Goal: Task Accomplishment & Management: Use online tool/utility

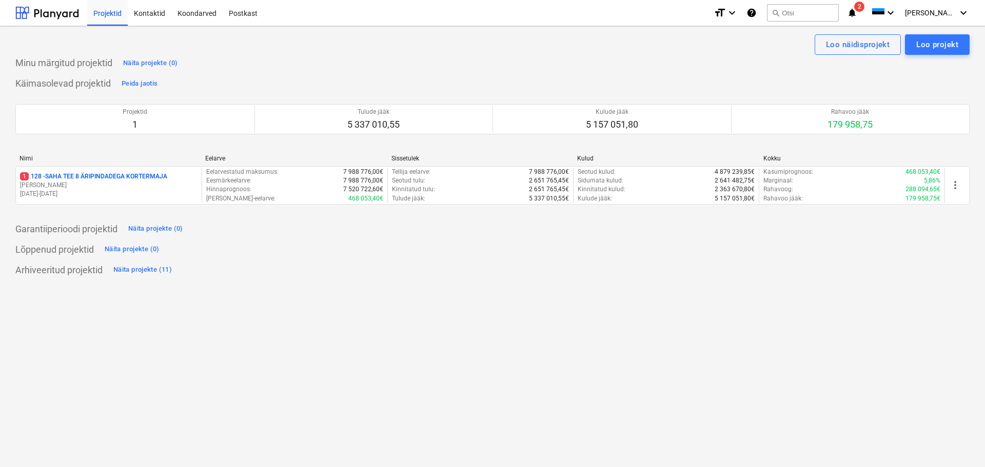
click at [112, 180] on p "1 128 - SAHA TEE 8 ÄRIPINDADEGA KORTERMAJA" at bounding box center [93, 176] width 147 height 9
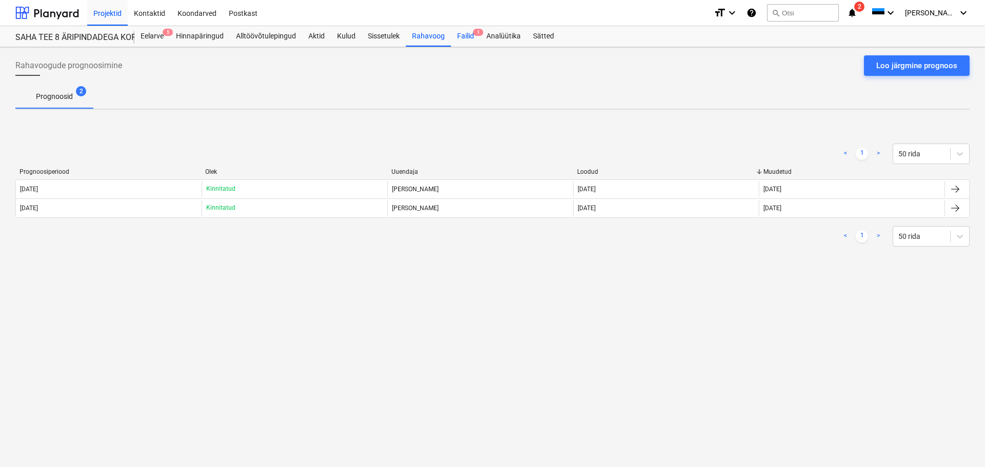
click at [473, 35] on span "1" at bounding box center [478, 32] width 10 height 7
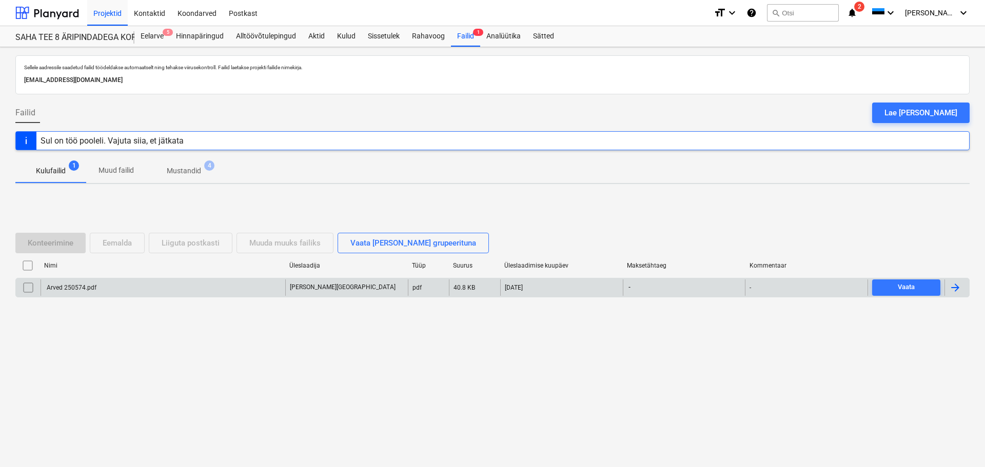
click at [80, 280] on div "Arved 250574.pdf" at bounding box center [163, 287] width 245 height 16
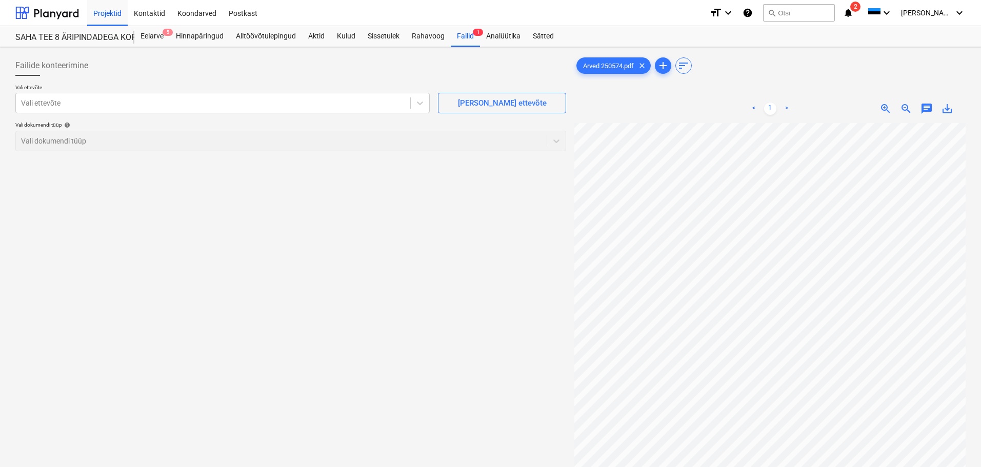
scroll to position [78, 225]
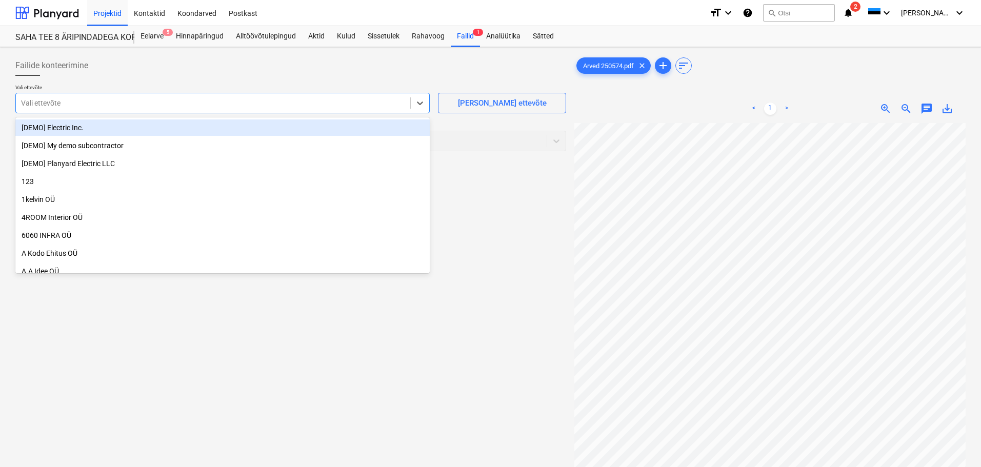
click at [271, 102] on div at bounding box center [213, 103] width 384 height 10
type input "lm h"
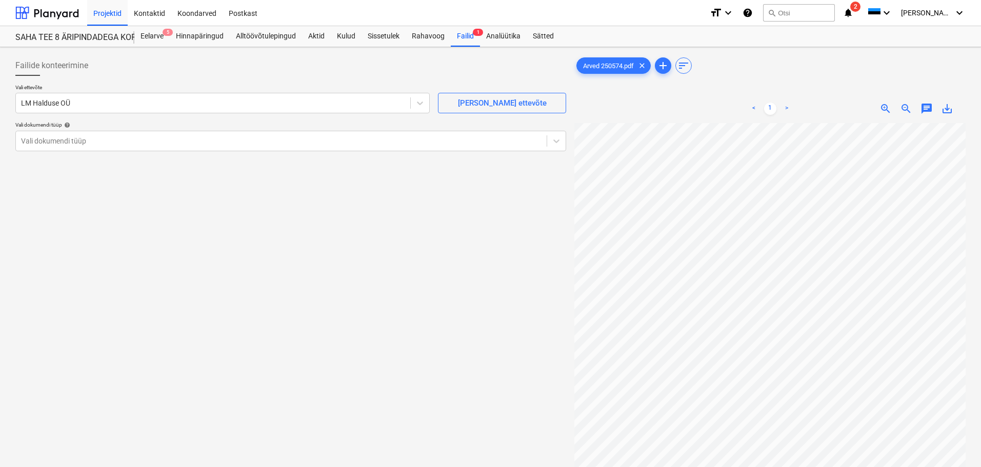
click at [981, 378] on html "Projektid Kontaktid Koondarved Postkast format_size keyboard_arrow_down help se…" at bounding box center [490, 233] width 981 height 467
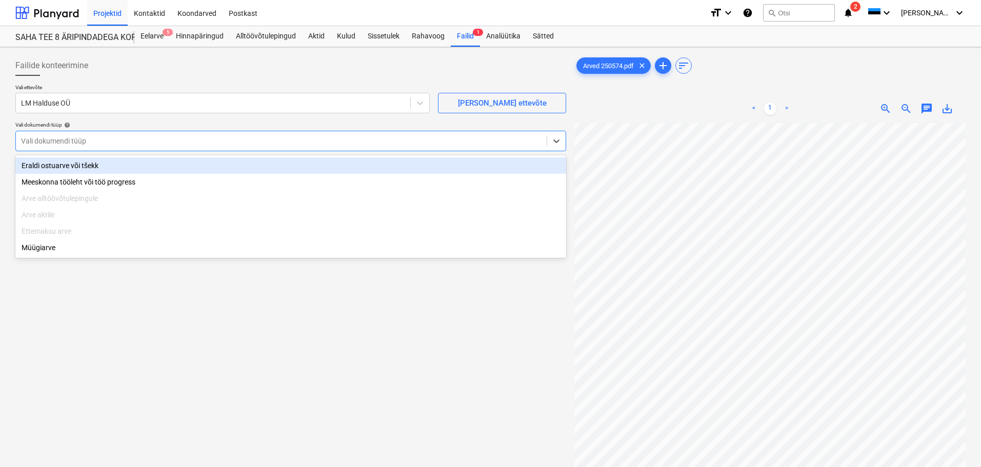
click at [111, 136] on div at bounding box center [281, 141] width 521 height 10
click at [113, 165] on div "Eraldi ostuarve või tšekk" at bounding box center [290, 165] width 551 height 16
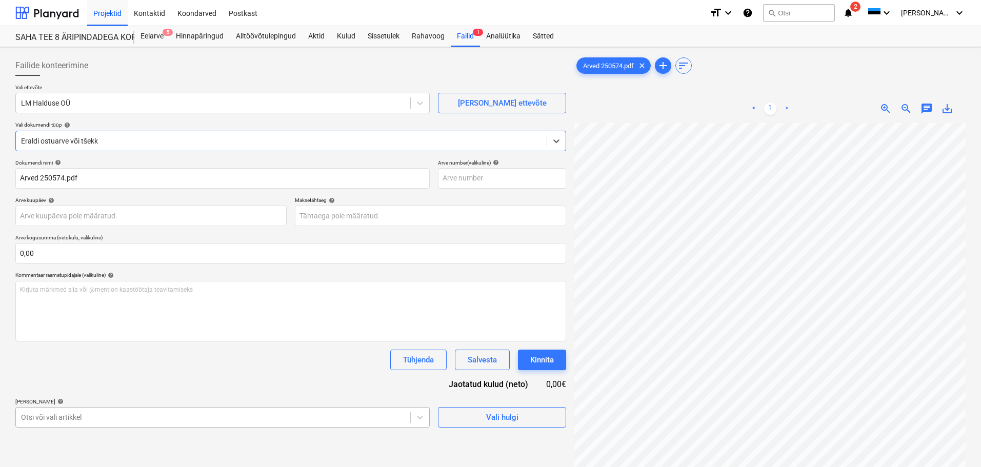
scroll to position [121, 0]
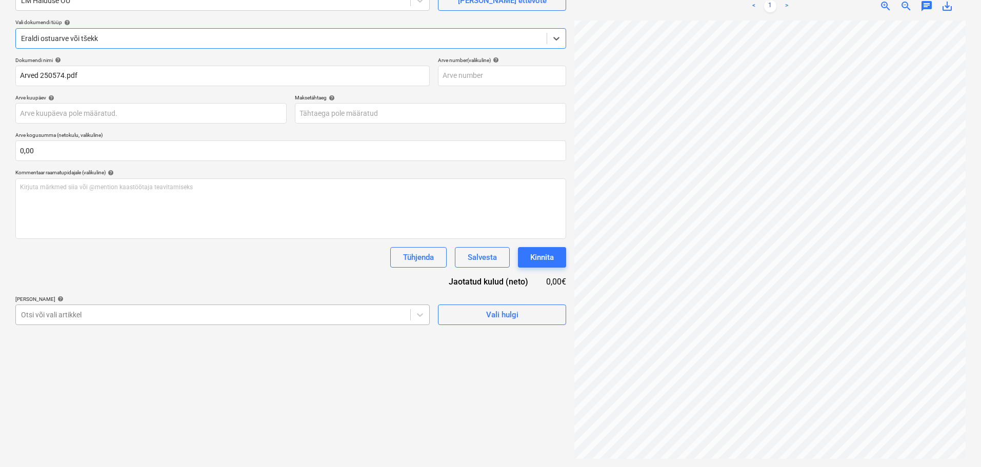
click at [141, 365] on body "Projektid Kontaktid Koondarved Postkast format_size keyboard_arrow_down help se…" at bounding box center [490, 130] width 981 height 467
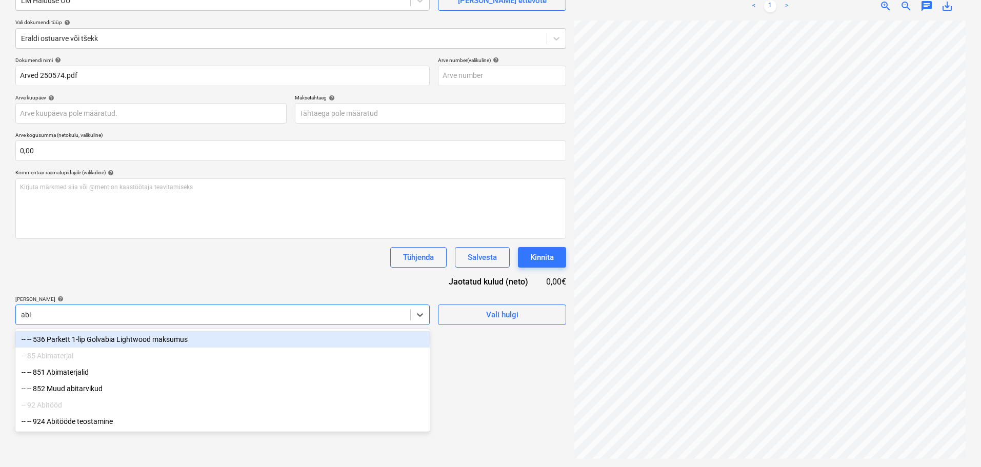
scroll to position [103, 0]
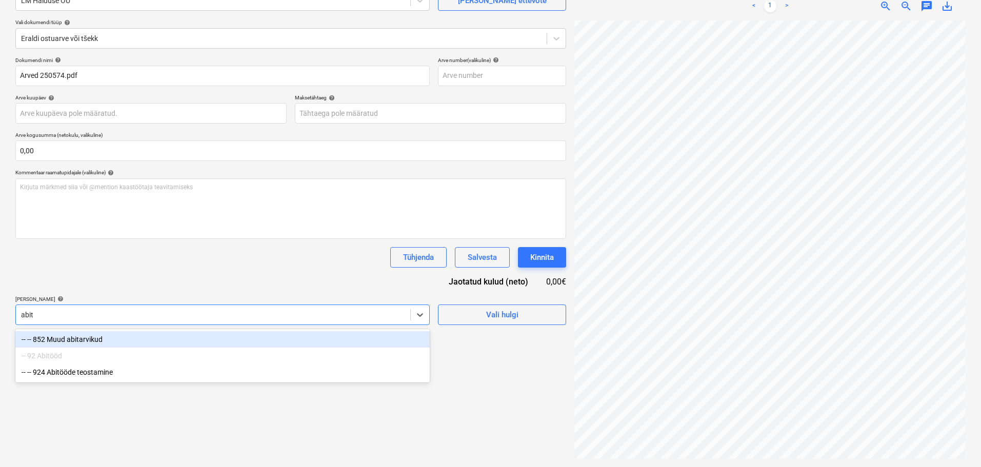
type input "abitö"
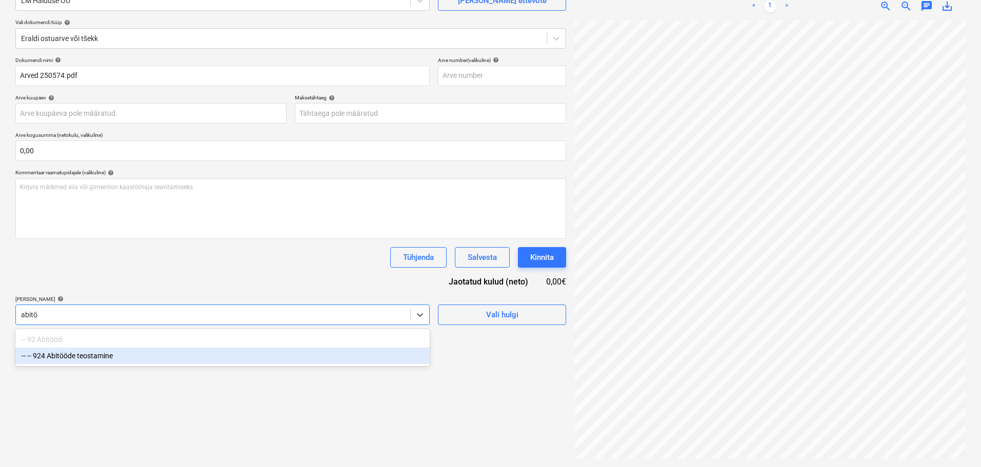
click at [194, 357] on div "-- -- 924 Abitööde teostamine" at bounding box center [222, 356] width 414 height 16
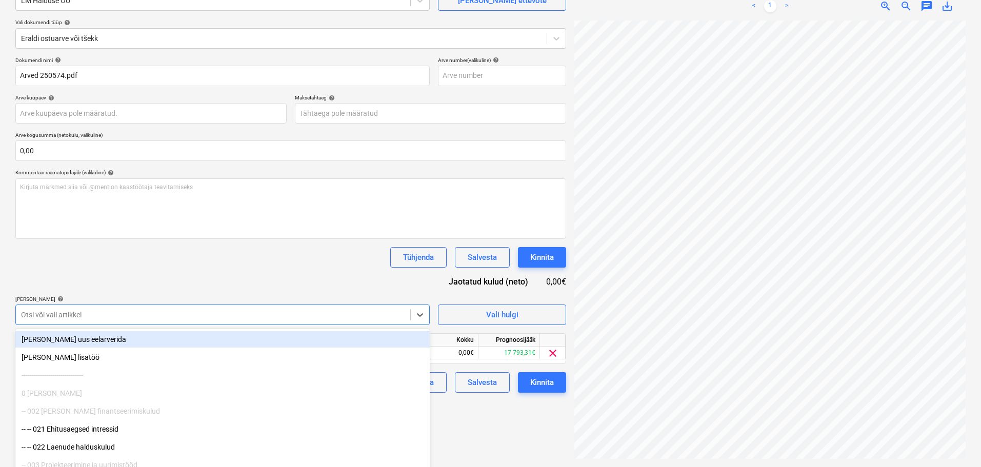
drag, startPoint x: 262, startPoint y: 277, endPoint x: 268, endPoint y: 278, distance: 6.7
click at [264, 277] on div "Dokumendi nimi help Arved 250574.pdf Arve number (valikuline) help Arve kuupäev…" at bounding box center [290, 225] width 551 height 336
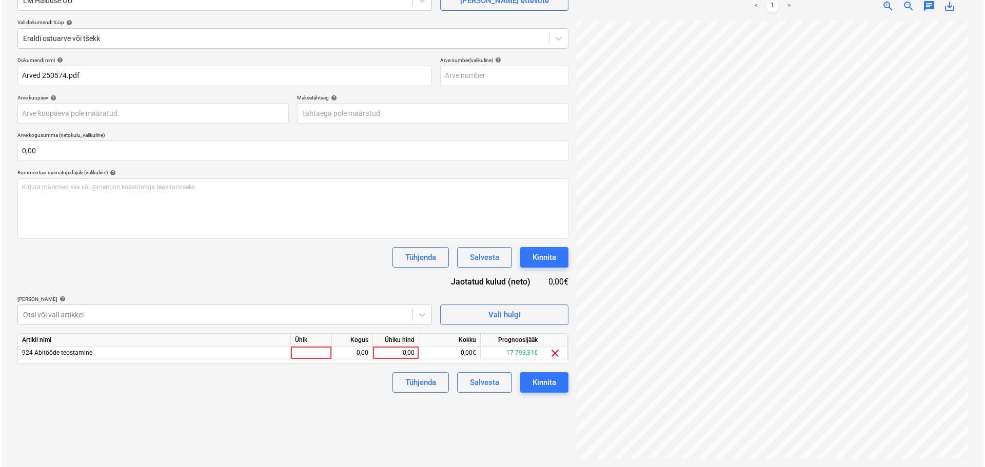
scroll to position [23, 225]
click at [413, 356] on div "0,00" at bounding box center [394, 353] width 46 height 13
type input "180"
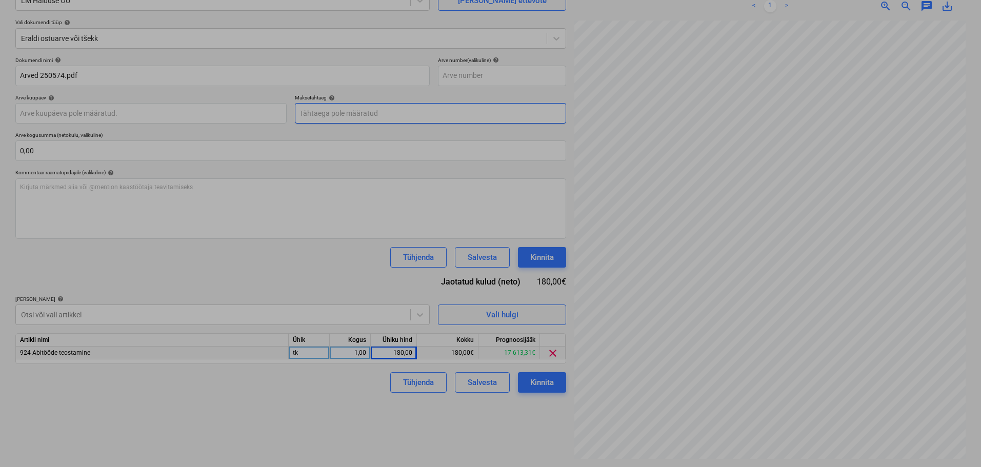
click at [331, 114] on body "Projektid Kontaktid Koondarved Postkast format_size keyboard_arrow_down help se…" at bounding box center [490, 130] width 981 height 467
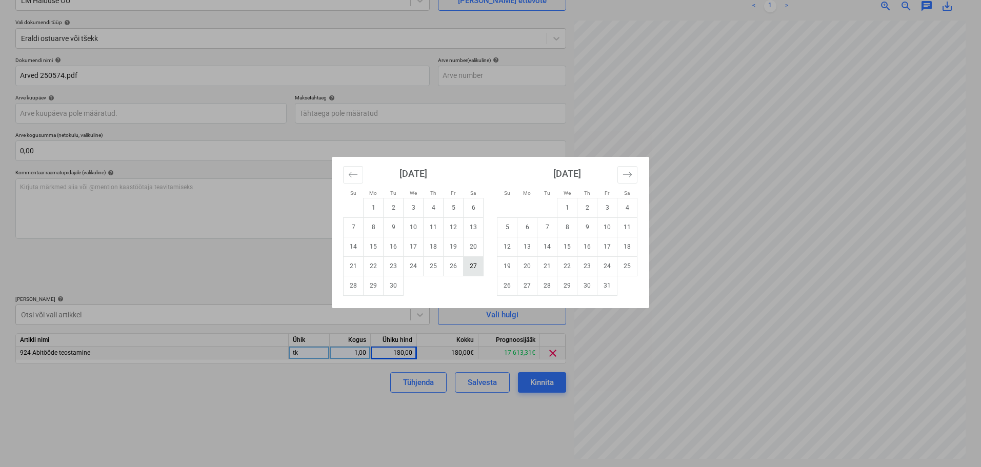
click at [473, 265] on td "27" at bounding box center [474, 265] width 20 height 19
type input "27 Sep 2025"
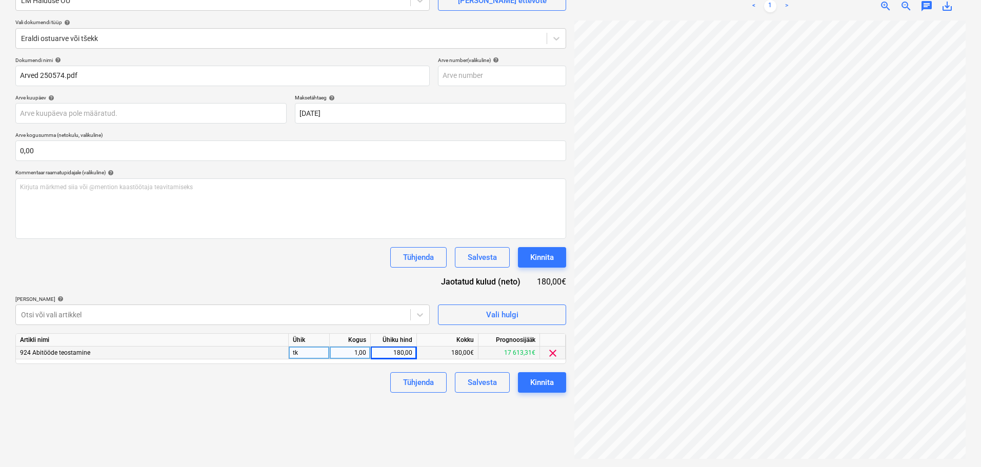
click at [366, 260] on div "Tühjenda Salvesta Kinnita" at bounding box center [290, 257] width 551 height 21
click at [547, 252] on div "Kinnita" at bounding box center [542, 257] width 24 height 13
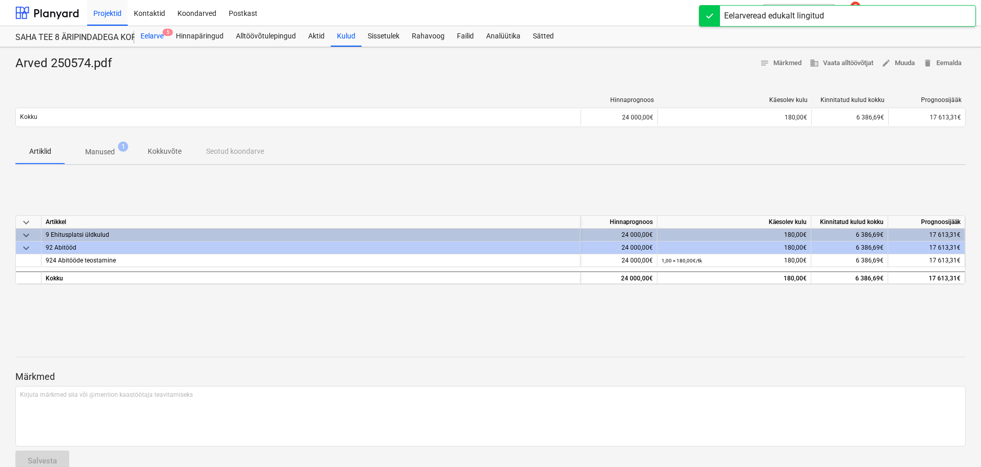
click at [151, 31] on div "Eelarve 5" at bounding box center [151, 36] width 35 height 21
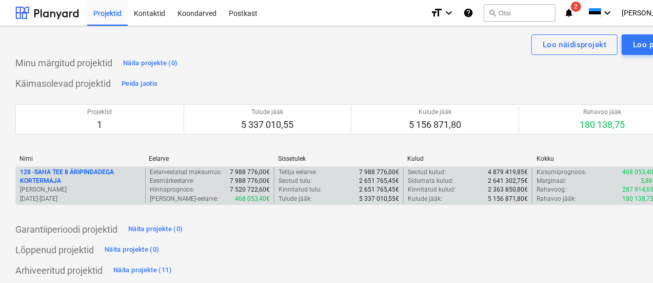
click at [58, 176] on p "128 - SAHA TEE 8 ÄRIPINDADEGA KORTERMAJA" at bounding box center [80, 176] width 121 height 17
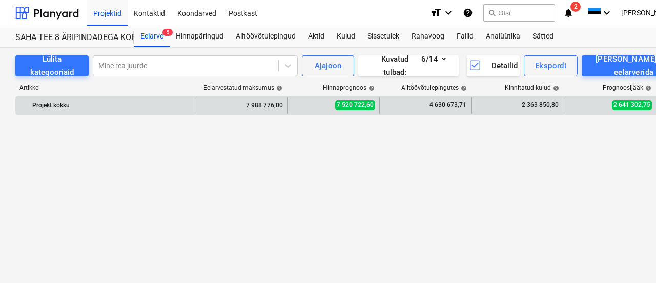
scroll to position [359, 0]
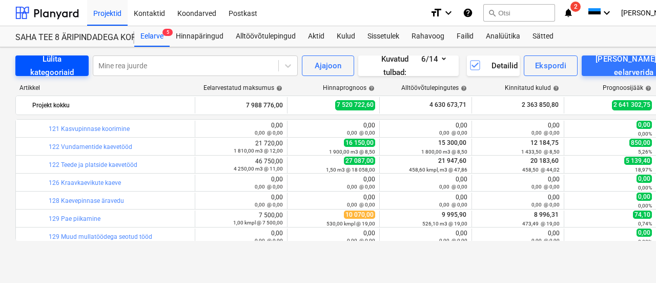
click at [59, 63] on div "Lülita kategooriaid" at bounding box center [52, 65] width 49 height 27
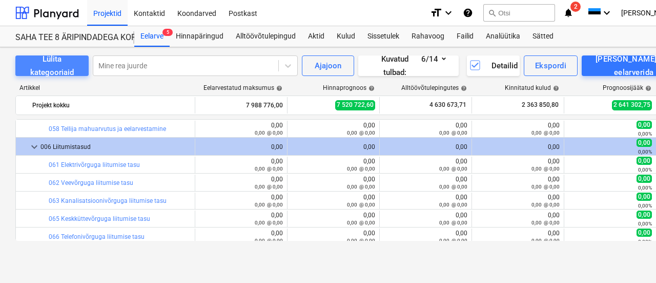
click at [61, 63] on div "Lülita kategooriaid" at bounding box center [52, 65] width 49 height 27
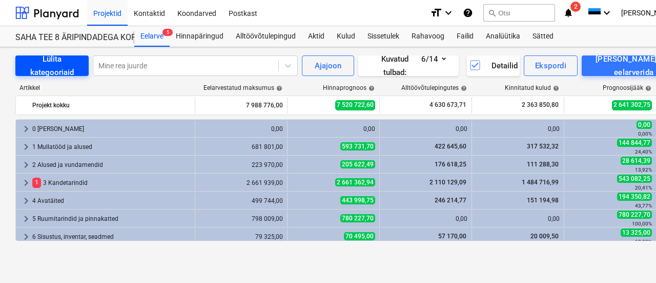
scroll to position [76, 0]
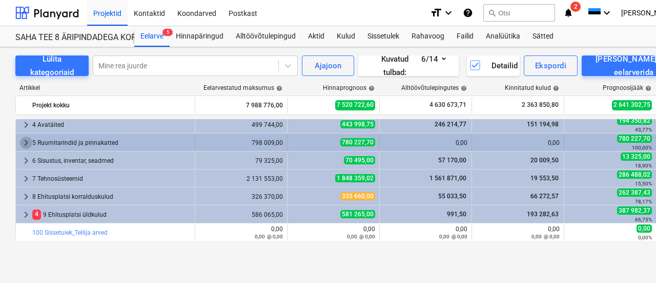
click at [26, 143] on span "keyboard_arrow_right" at bounding box center [26, 142] width 12 height 12
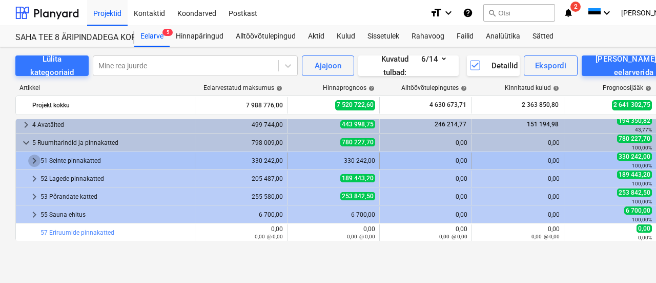
click at [32, 163] on span "keyboard_arrow_right" at bounding box center [34, 160] width 12 height 12
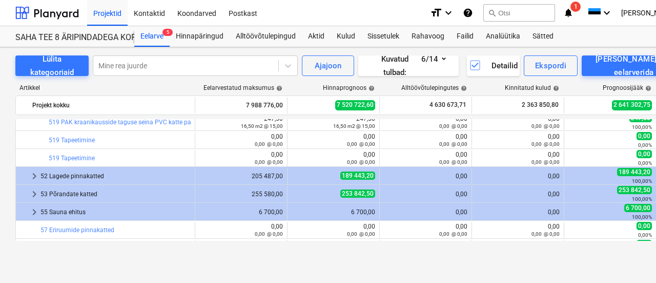
scroll to position [999, 0]
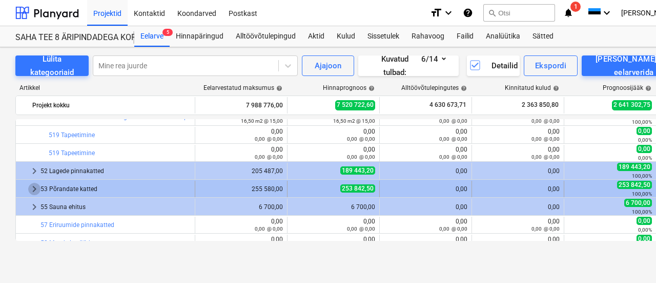
click at [32, 187] on span "keyboard_arrow_right" at bounding box center [34, 189] width 12 height 12
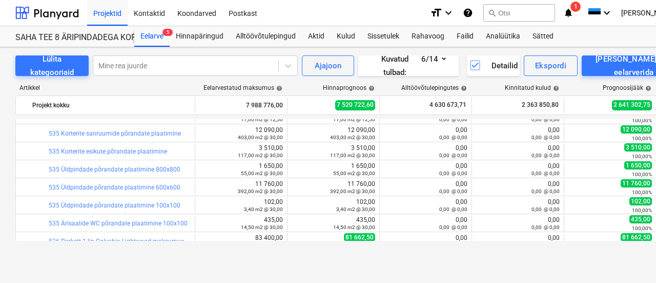
scroll to position [1358, 0]
